Goal: Task Accomplishment & Management: Use online tool/utility

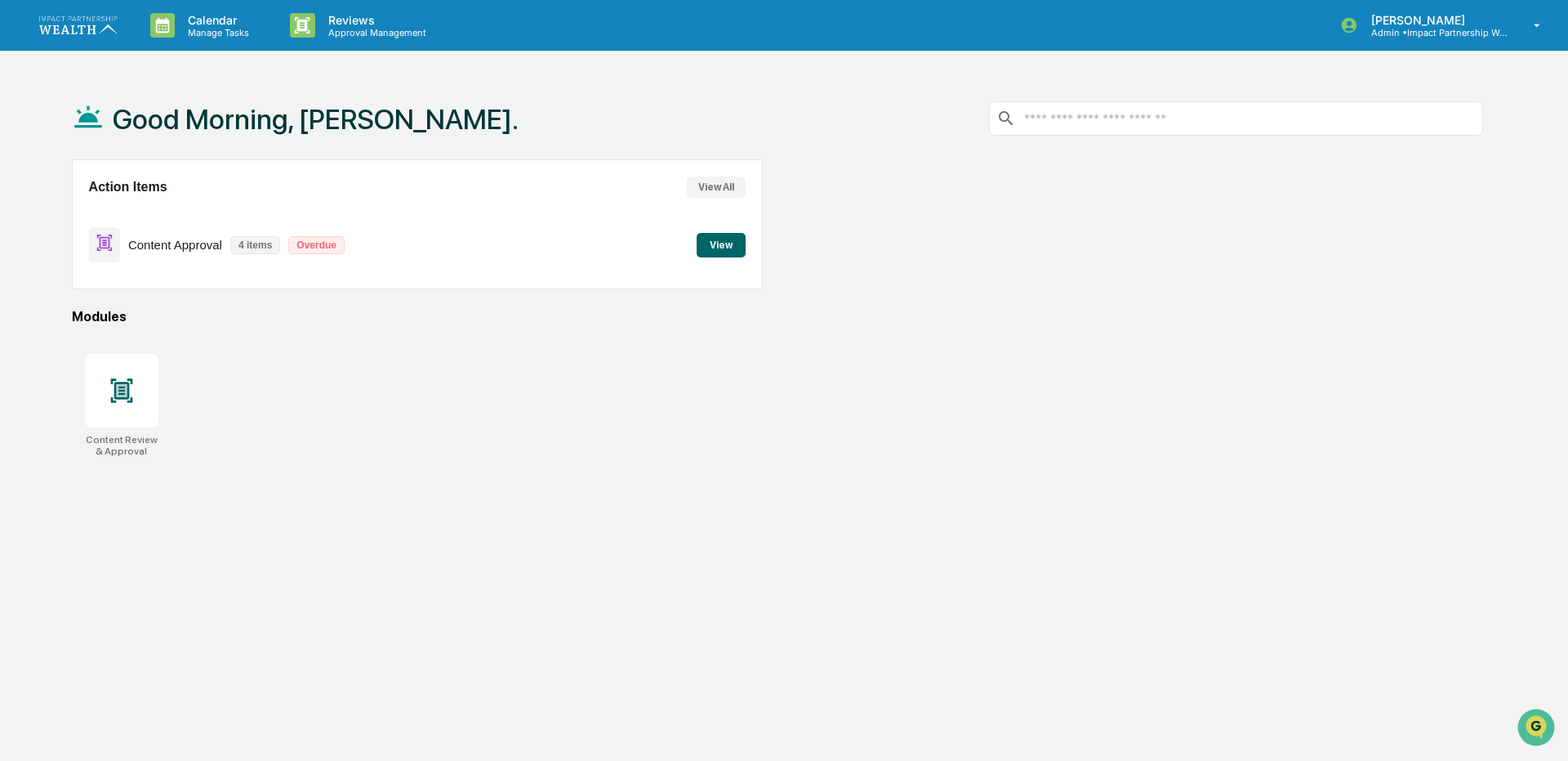
click at [721, 251] on button "View" at bounding box center [720, 245] width 49 height 25
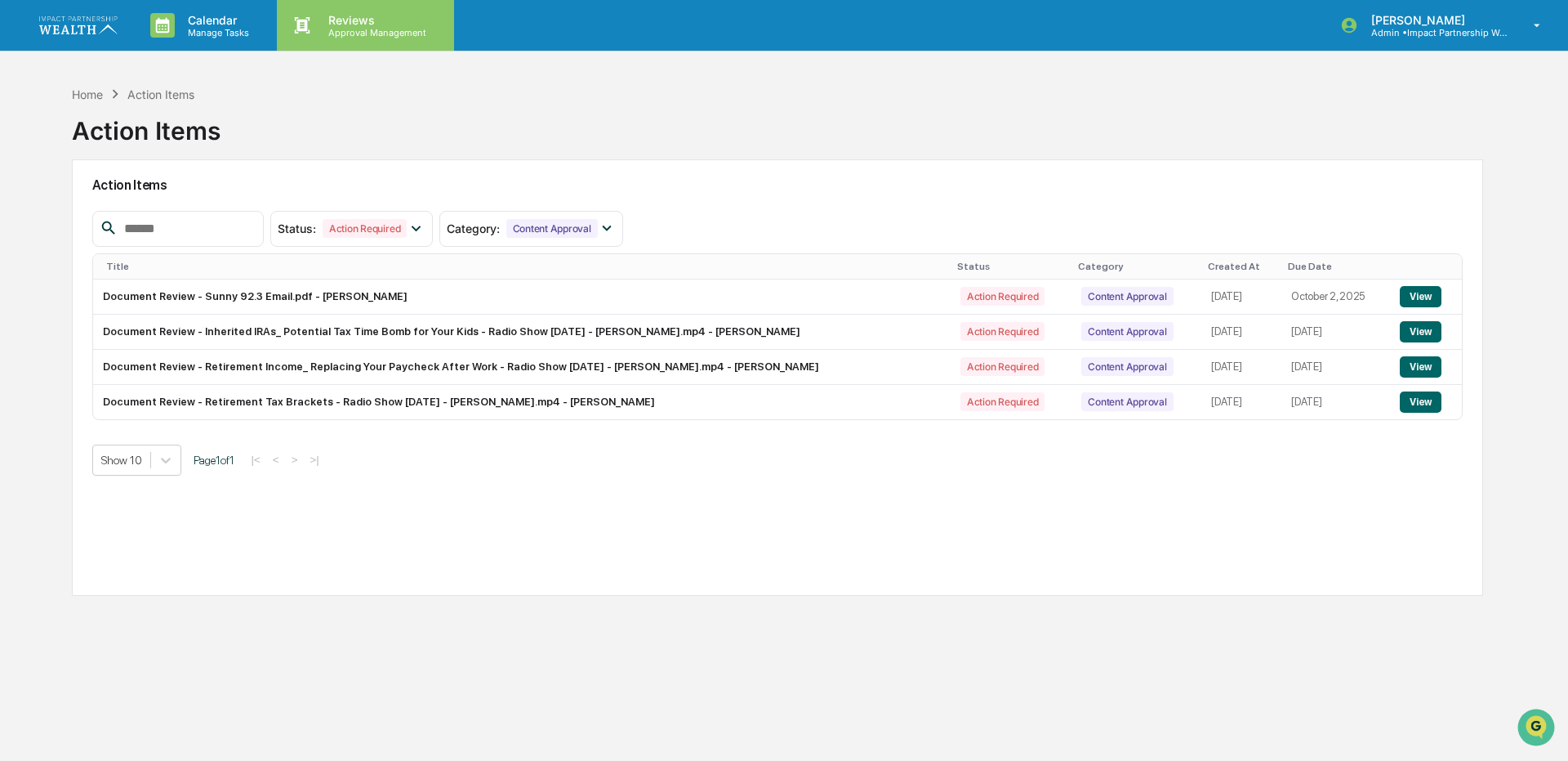
click at [367, 43] on div "Reviews Approval Management" at bounding box center [366, 25] width 177 height 50
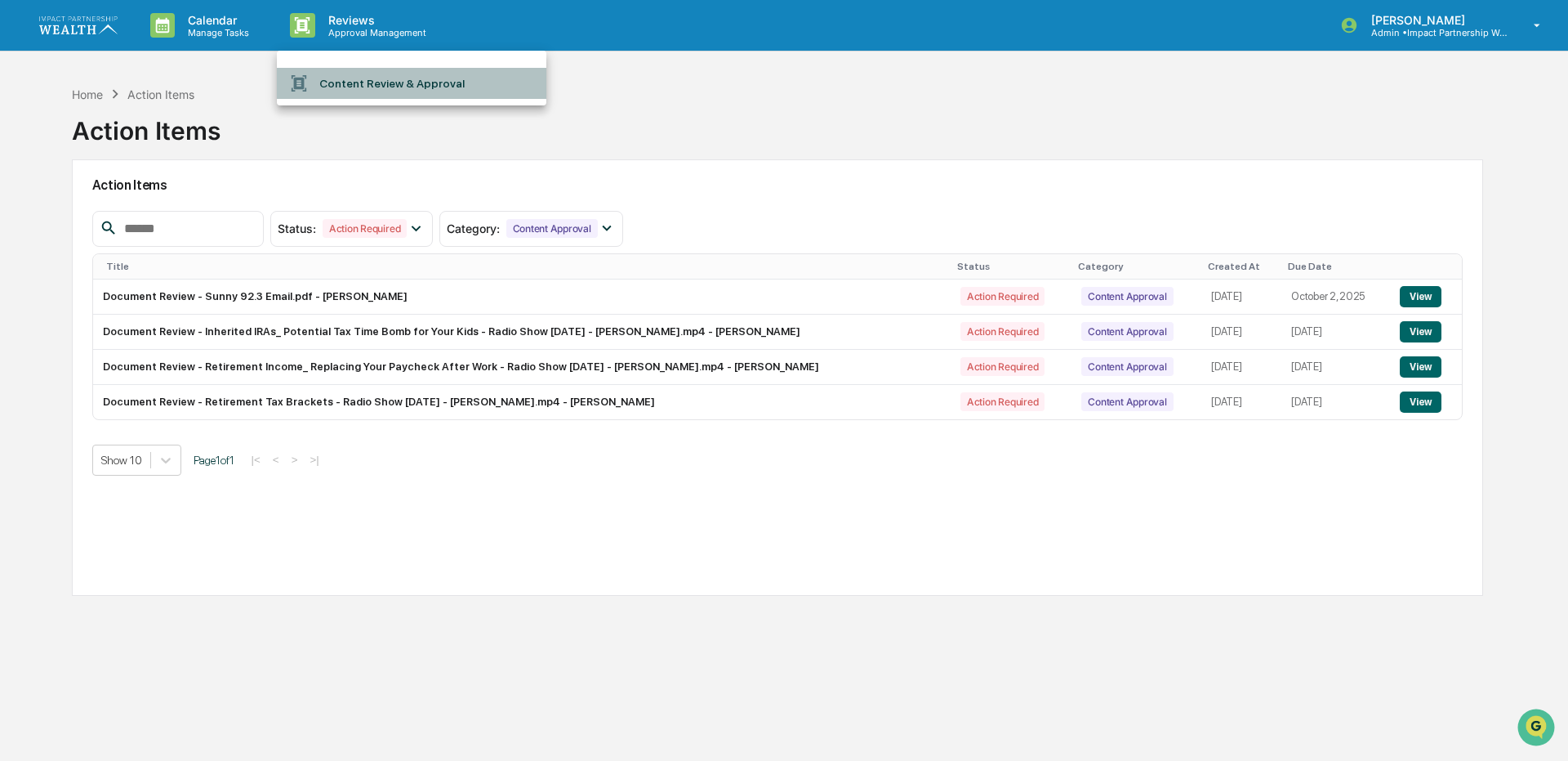
click at [356, 86] on li "Content Review & Approval" at bounding box center [412, 83] width 270 height 31
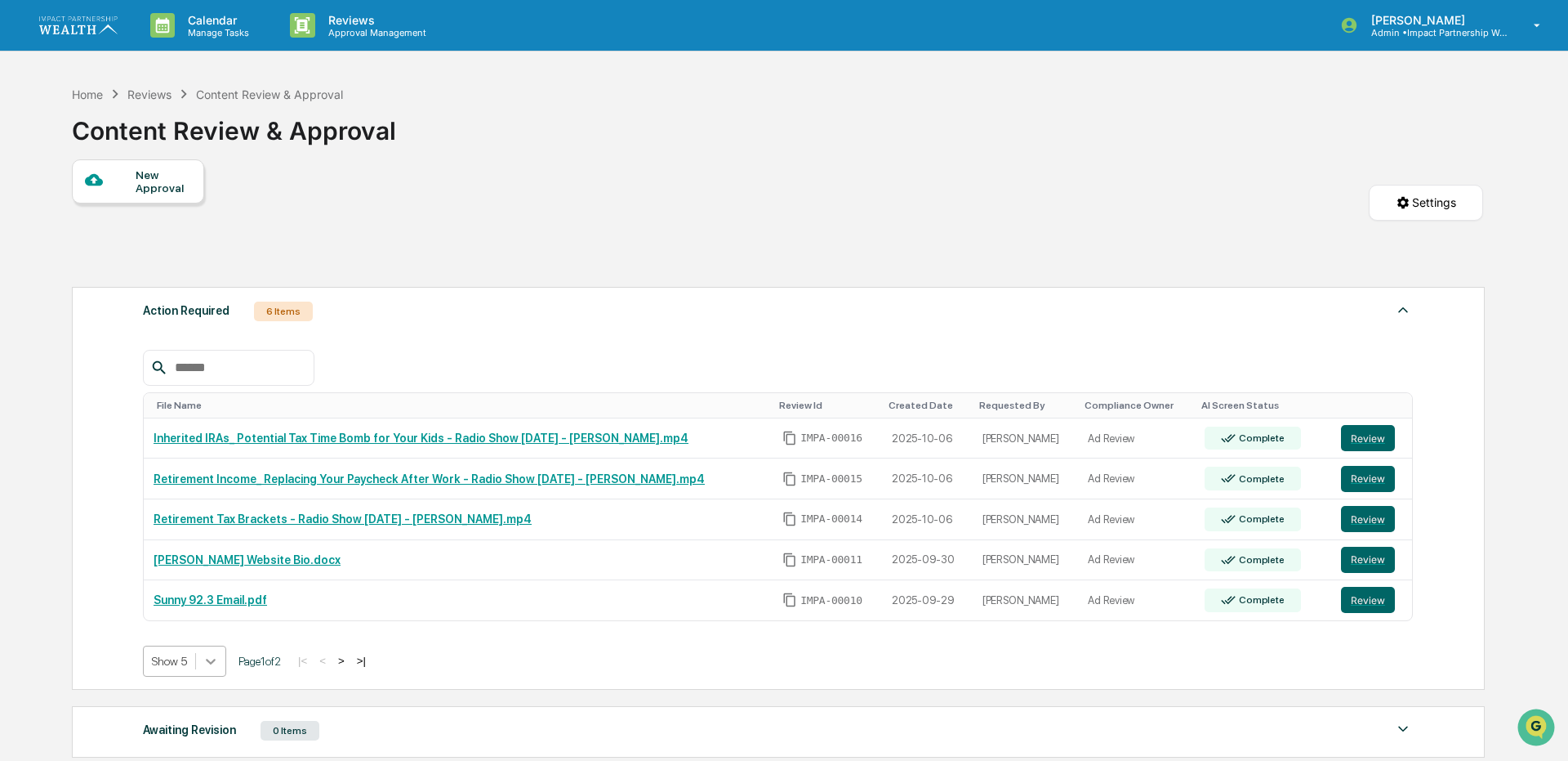
scroll to position [65, 0]
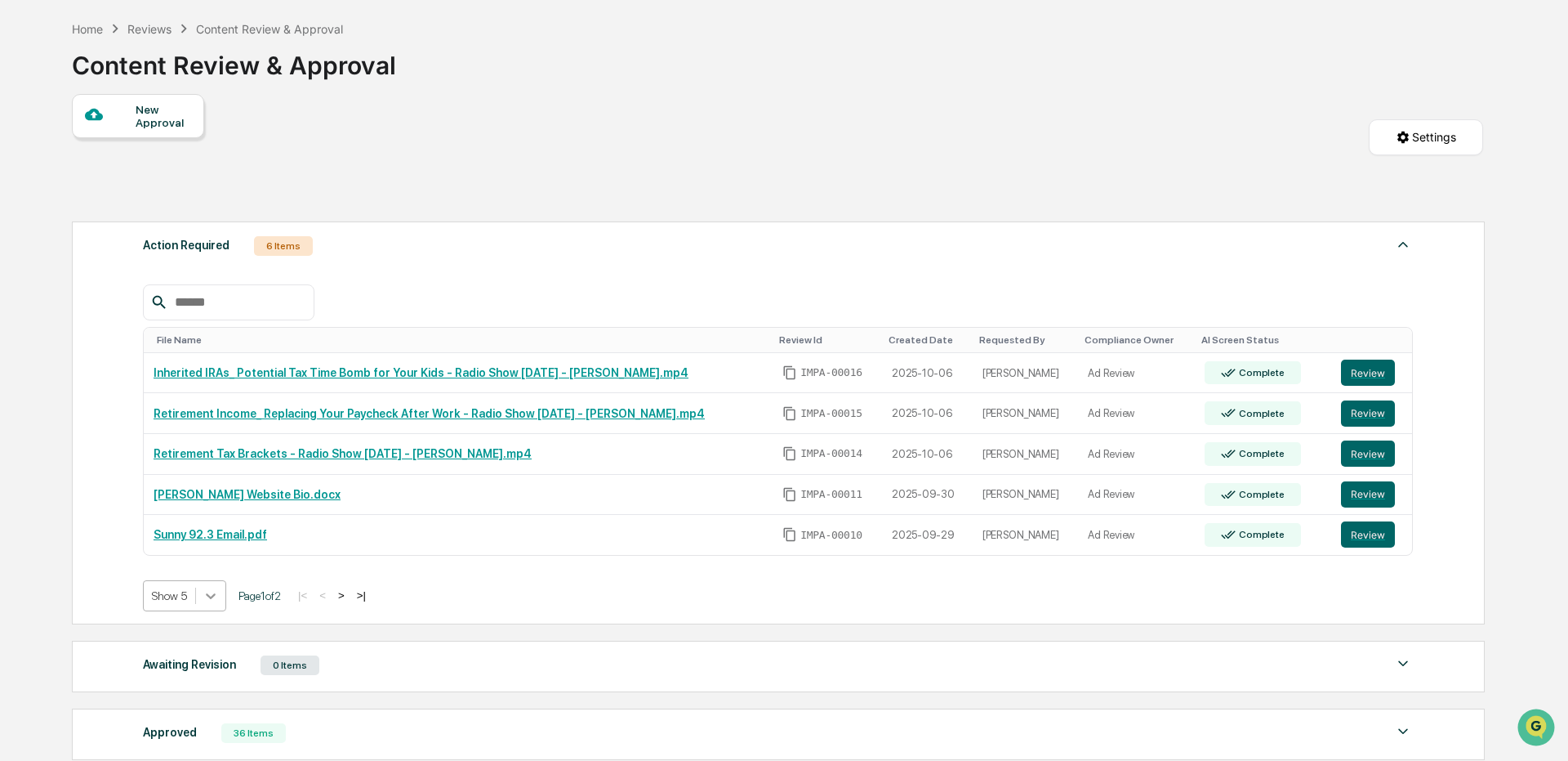
click at [222, 655] on body "Calendar Manage Tasks Reviews Approval Management [PERSON_NAME] Admin • Impact …" at bounding box center [784, 456] width 1568 height 1042
click at [205, 679] on div "Show 20" at bounding box center [185, 687] width 84 height 26
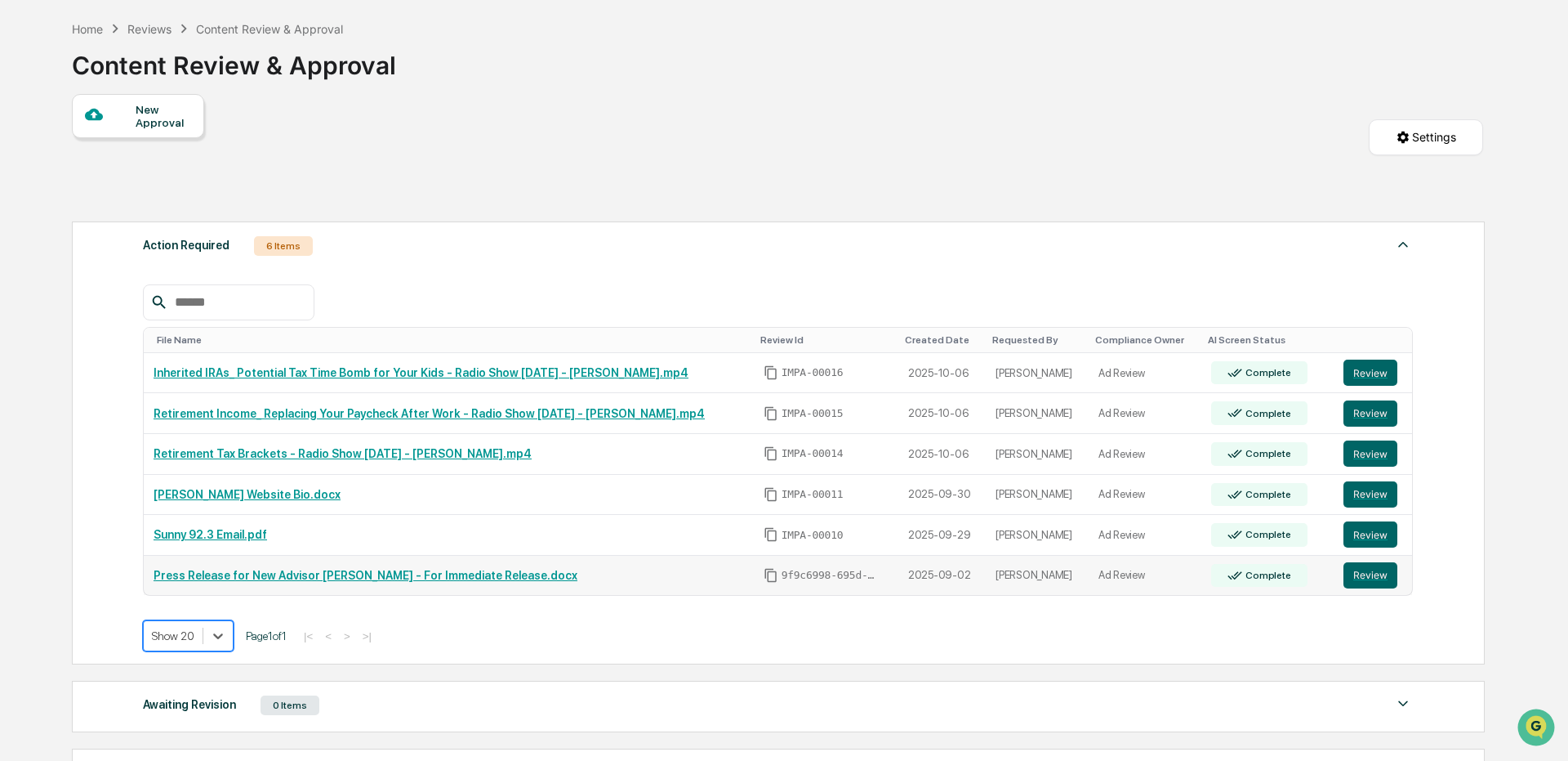
click at [1368, 588] on td "Review" at bounding box center [1372, 575] width 78 height 40
click at [1368, 579] on button "Review" at bounding box center [1370, 575] width 54 height 26
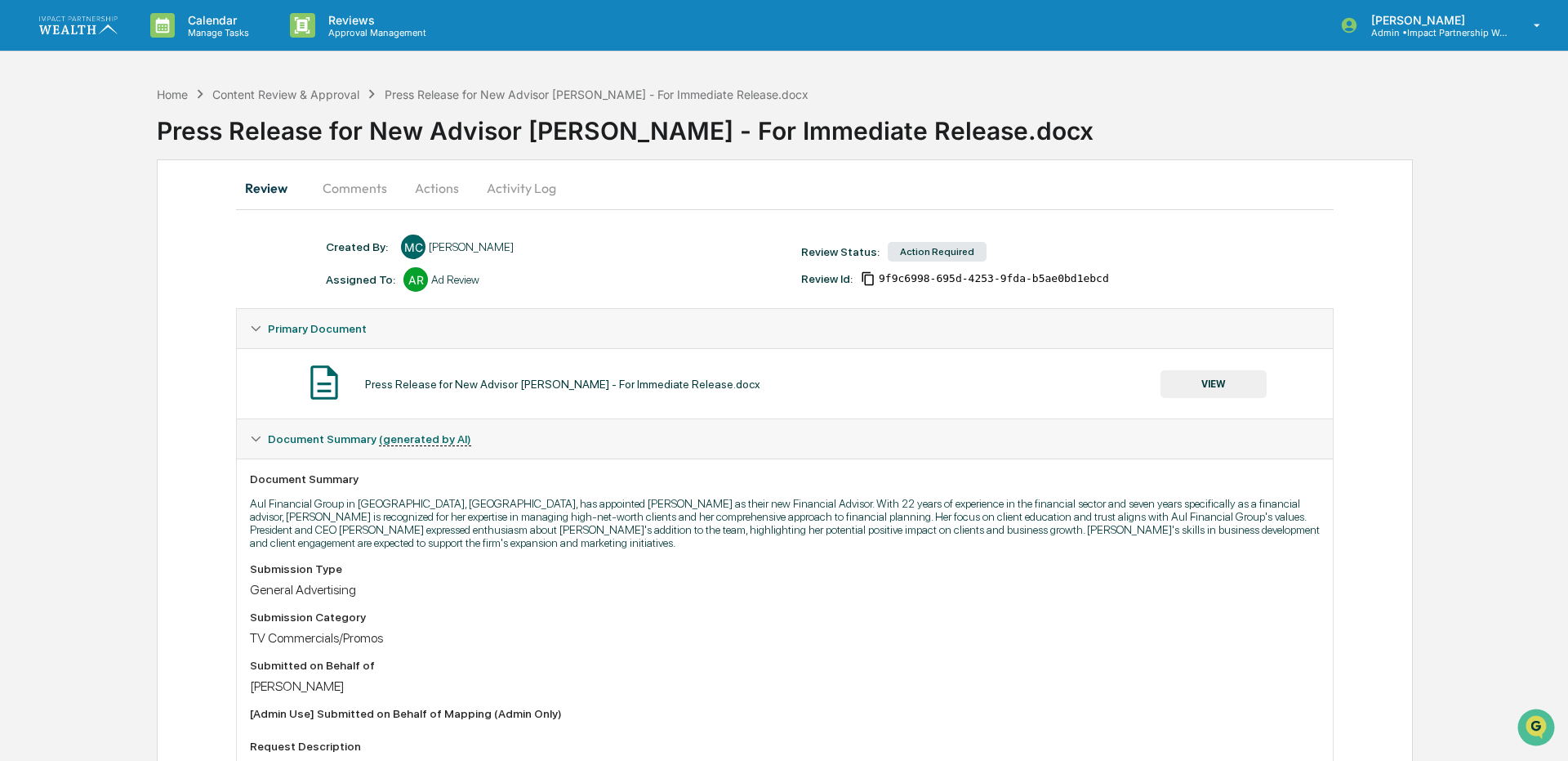
click at [361, 182] on button "Comments" at bounding box center [355, 188] width 91 height 40
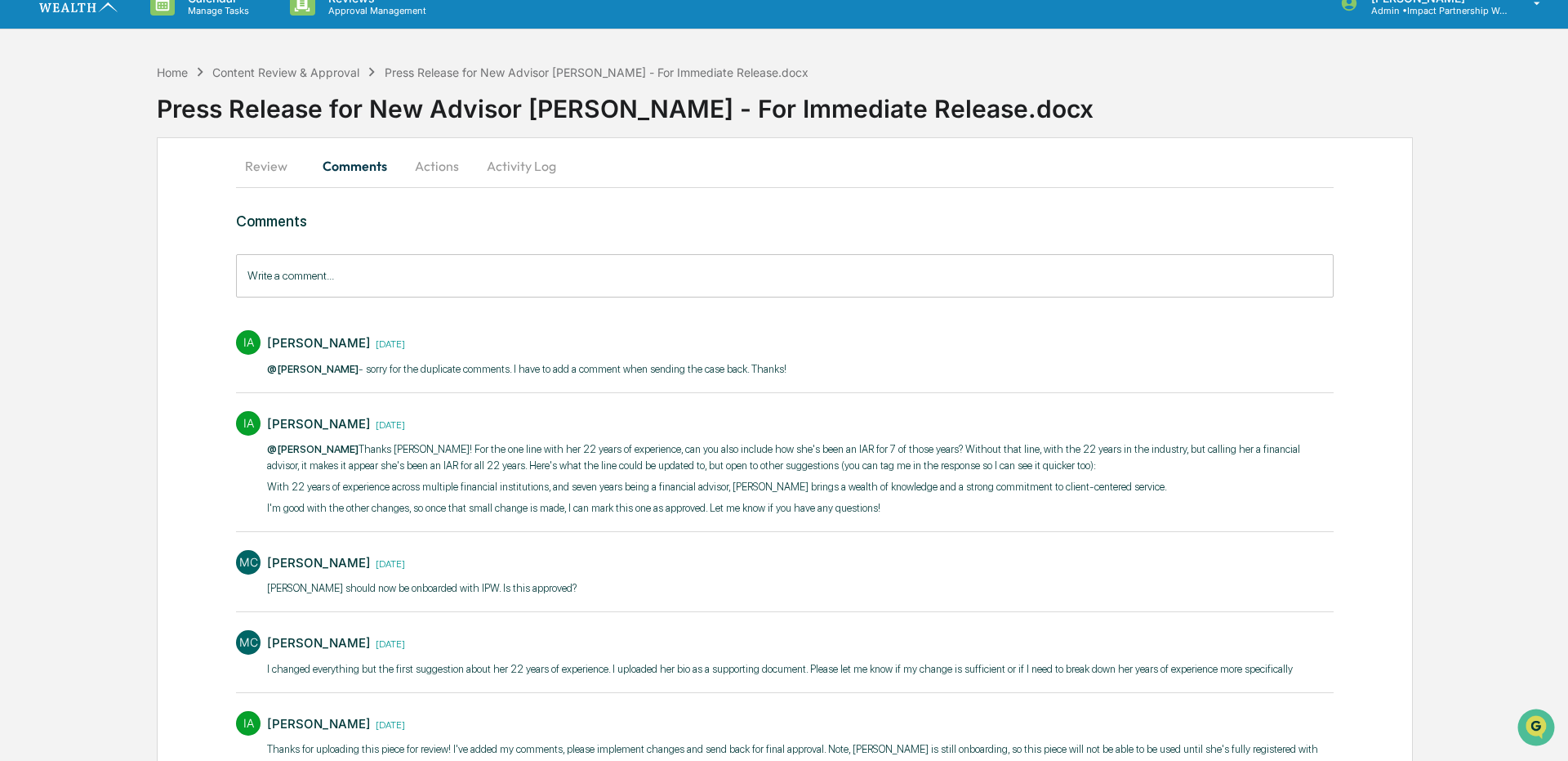
scroll to position [23, 0]
